Goal: Transaction & Acquisition: Subscribe to service/newsletter

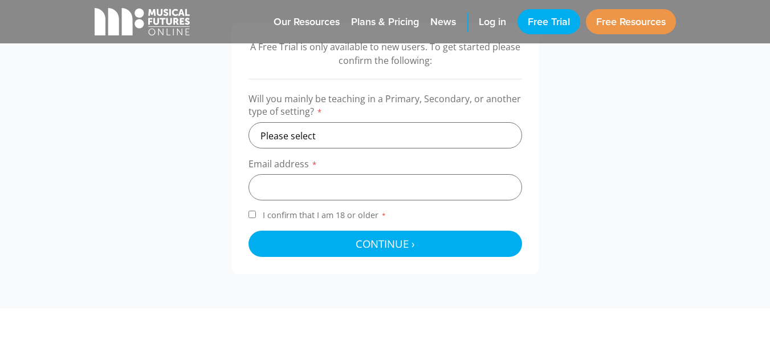
scroll to position [399, 0]
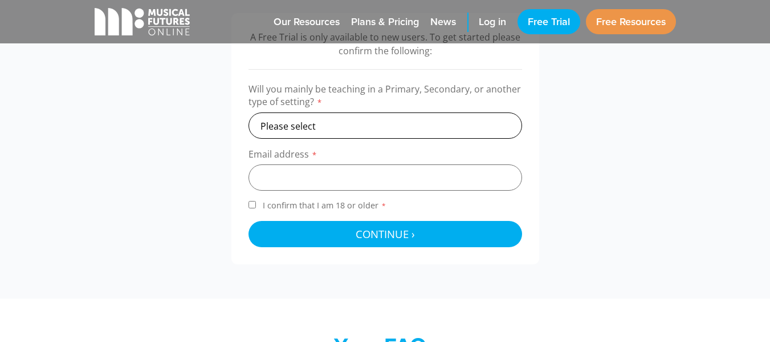
click at [355, 125] on select "Please select Primary Secondary Other" at bounding box center [386, 125] width 274 height 26
select select "primary"
click at [249, 112] on select "Please select Primary Secondary Other" at bounding box center [386, 125] width 274 height 26
click at [324, 174] on input "email" at bounding box center [386, 177] width 274 height 26
type input "sfix@k12.wv.us"
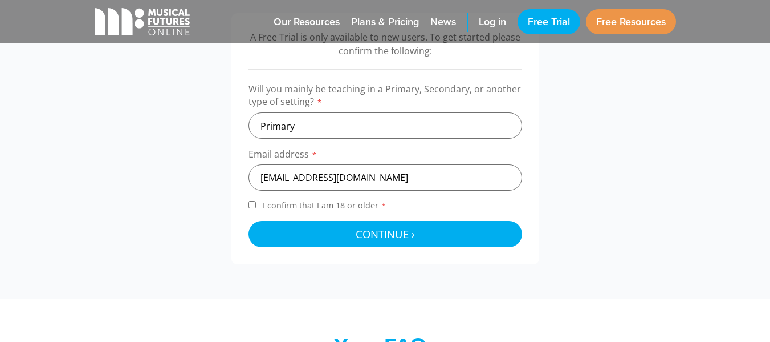
click at [193, 229] on div "A Free Trial is only available to new users. To get started please confirm the …" at bounding box center [385, 138] width 604 height 251
click at [251, 205] on input "I confirm that I am 18 or older *" at bounding box center [252, 204] width 7 height 7
checkbox input "true"
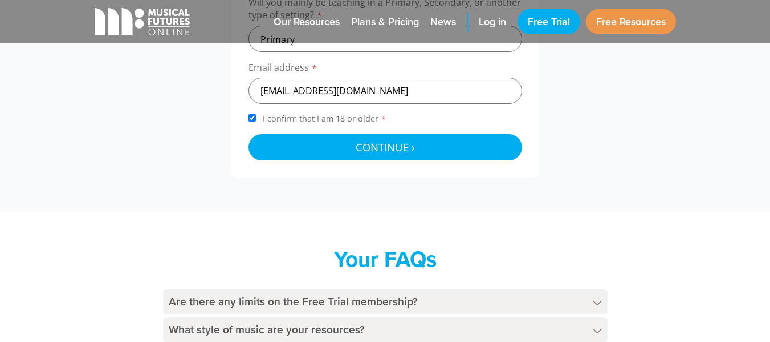
scroll to position [456, 0]
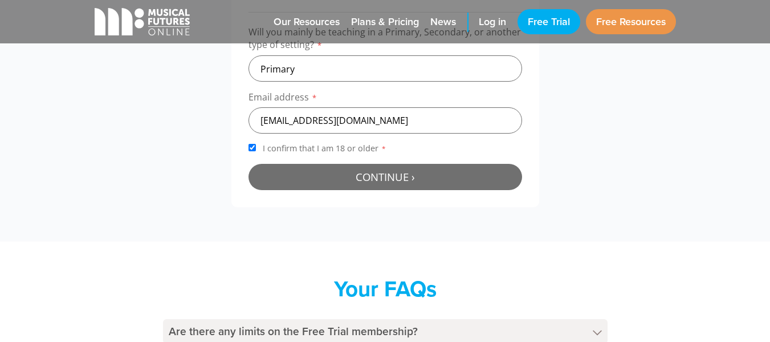
click at [376, 182] on span "Continue ›" at bounding box center [385, 176] width 59 height 14
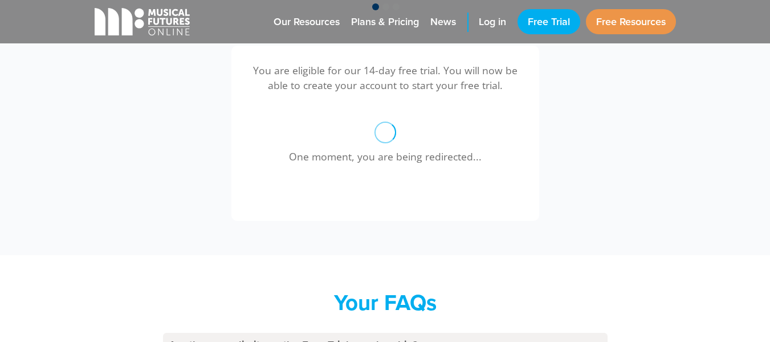
scroll to position [367, 0]
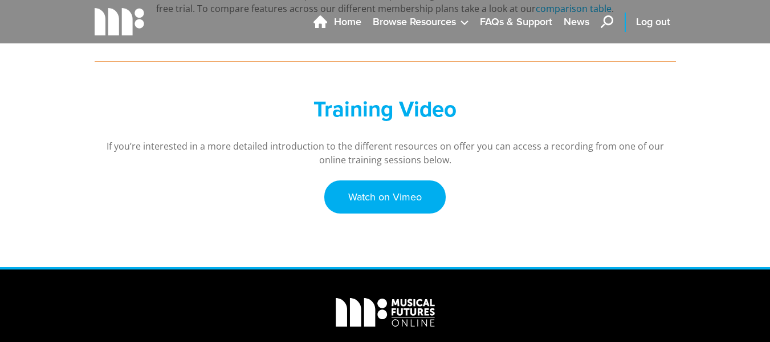
scroll to position [399, 0]
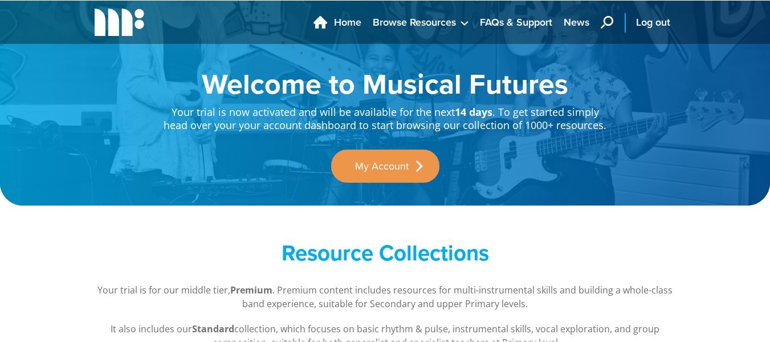
scroll to position [399, 0]
